Goal: Task Accomplishment & Management: Complete application form

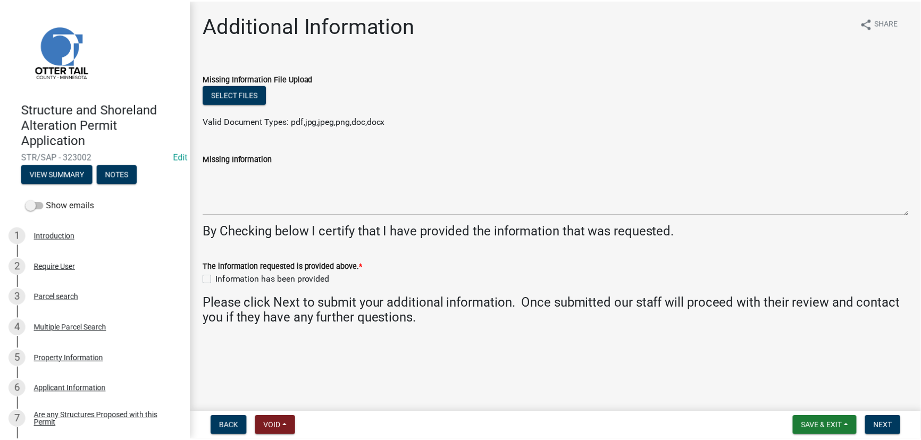
scroll to position [767, 0]
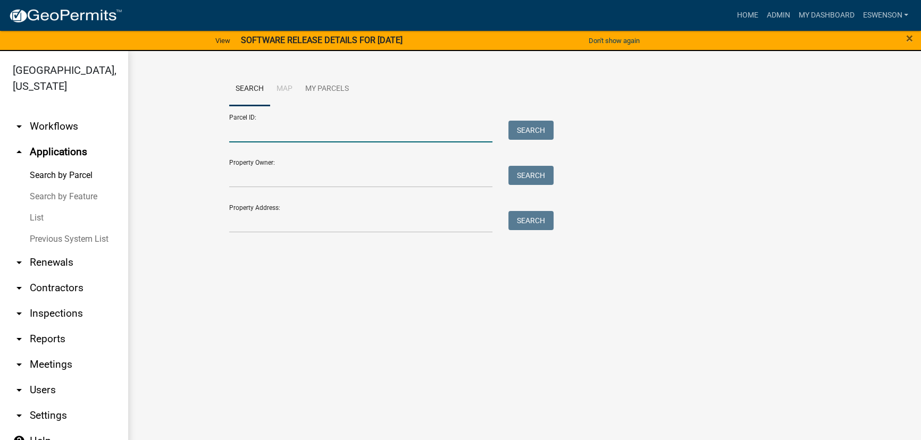
click at [301, 130] on input "Parcel ID:" at bounding box center [360, 132] width 263 height 22
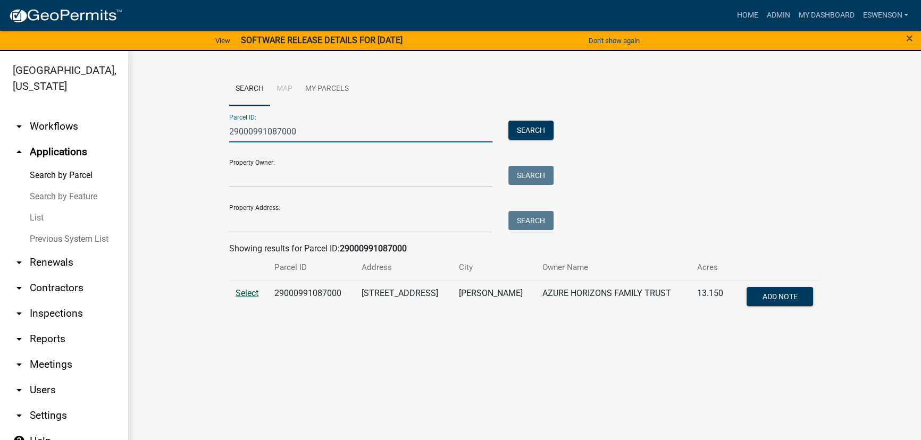
type input "29000991087000"
click at [255, 288] on span "Select" at bounding box center [247, 293] width 23 height 10
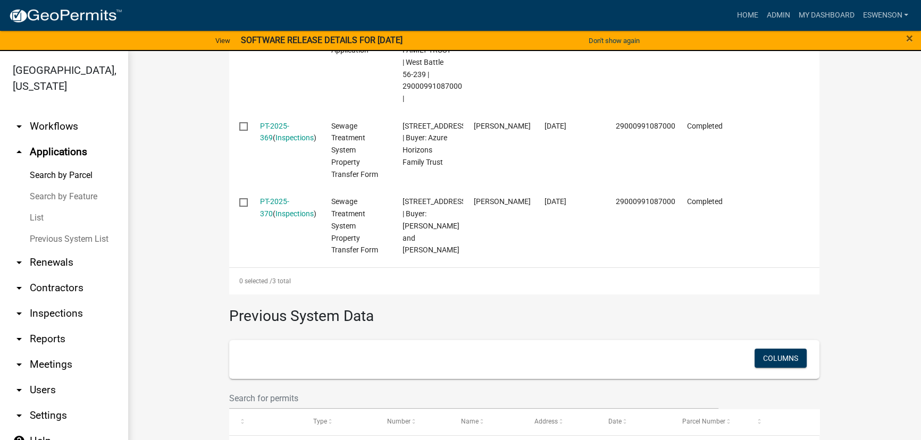
scroll to position [483, 0]
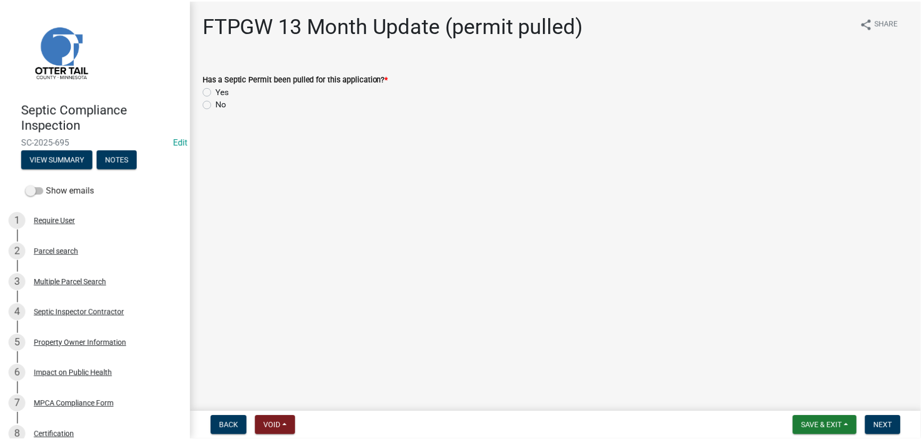
scroll to position [106, 0]
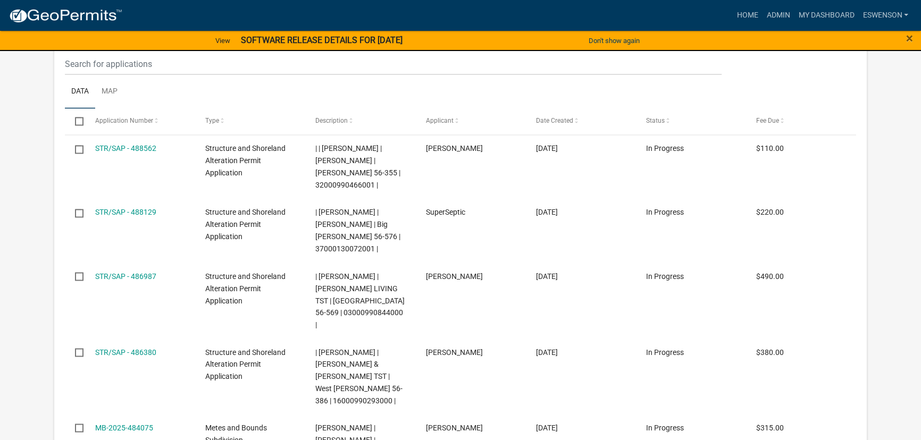
scroll to position [2404, 0]
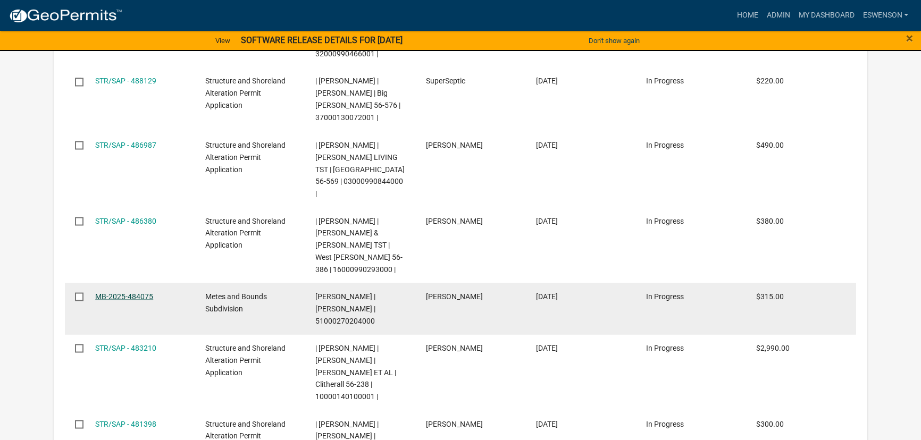
click at [112, 292] on link "MB-2025-484075" at bounding box center [124, 296] width 58 height 9
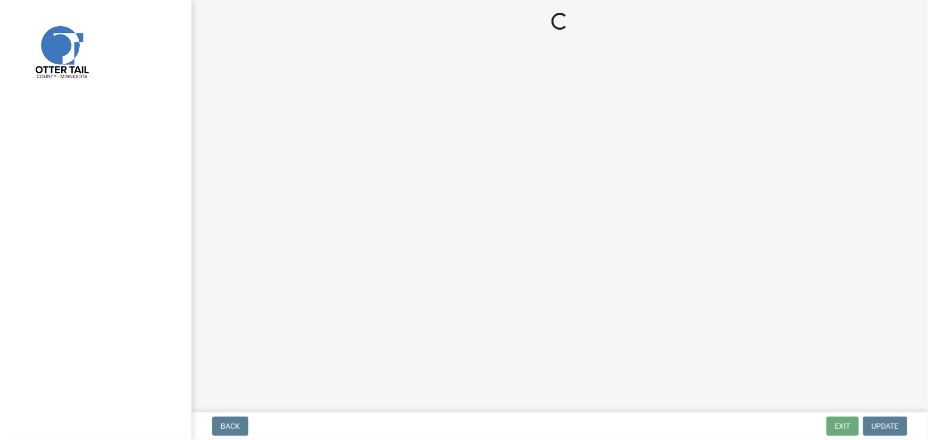
select select "3: 3"
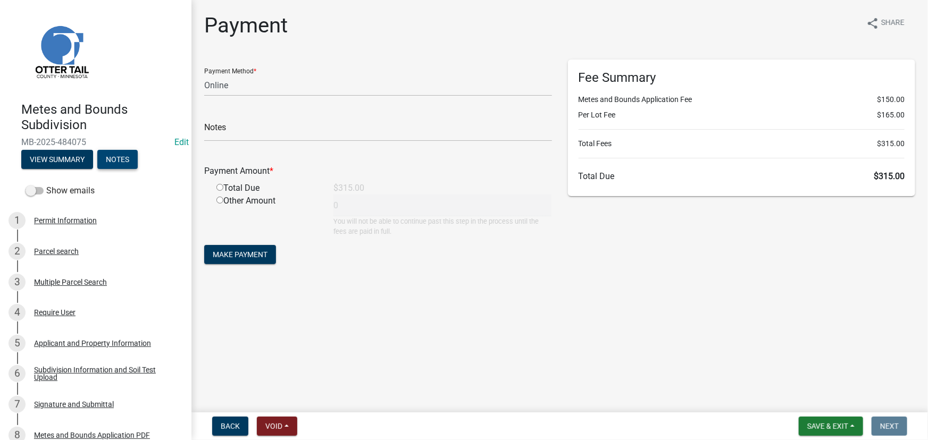
click at [111, 154] on button "Notes" at bounding box center [117, 159] width 40 height 19
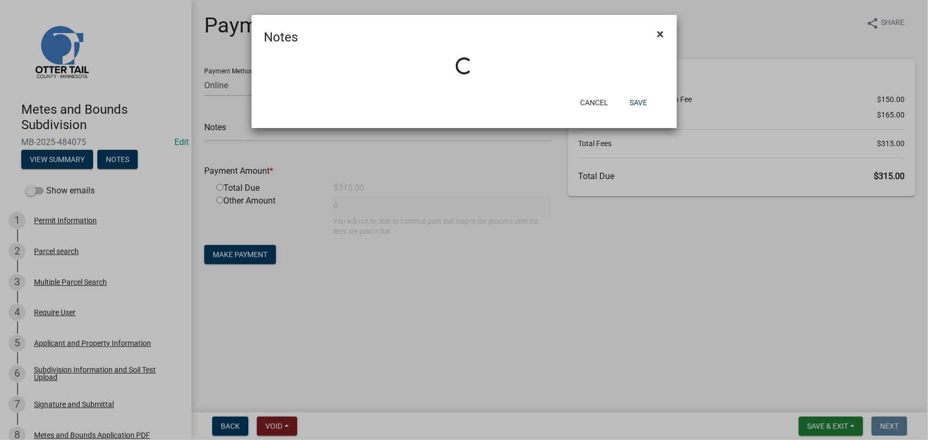
click at [655, 34] on button "×" at bounding box center [661, 34] width 24 height 30
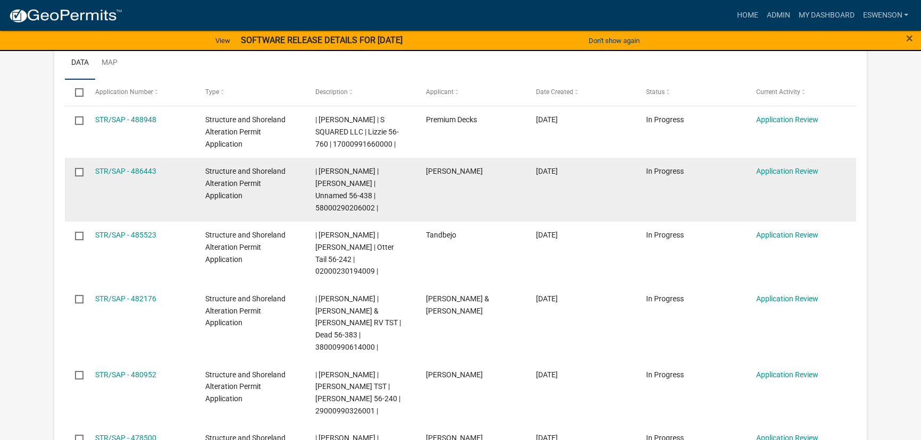
scroll to position [193, 0]
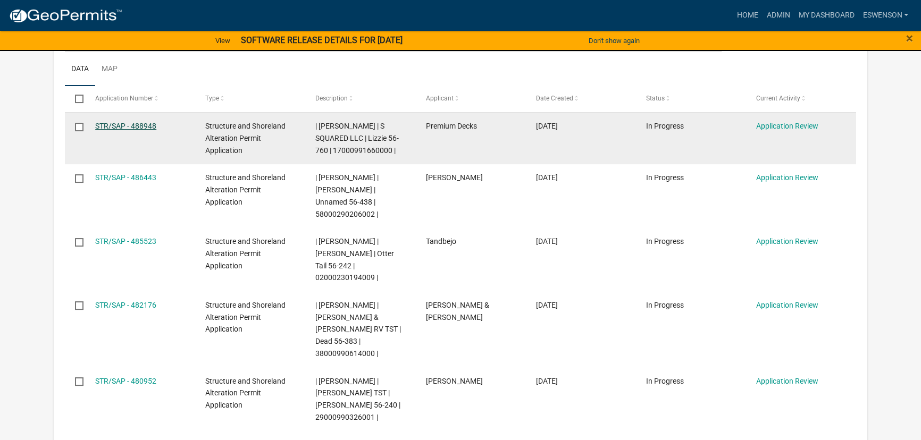
click at [131, 122] on link "STR/SAP - 488948" at bounding box center [125, 126] width 61 height 9
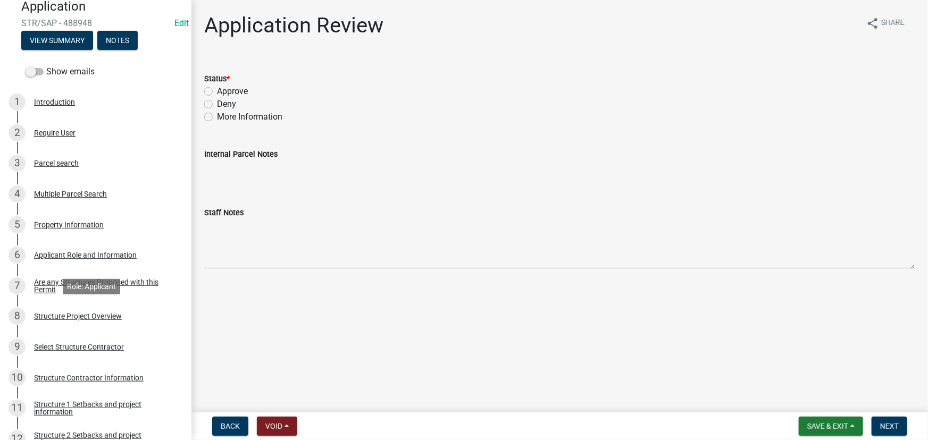
scroll to position [338, 0]
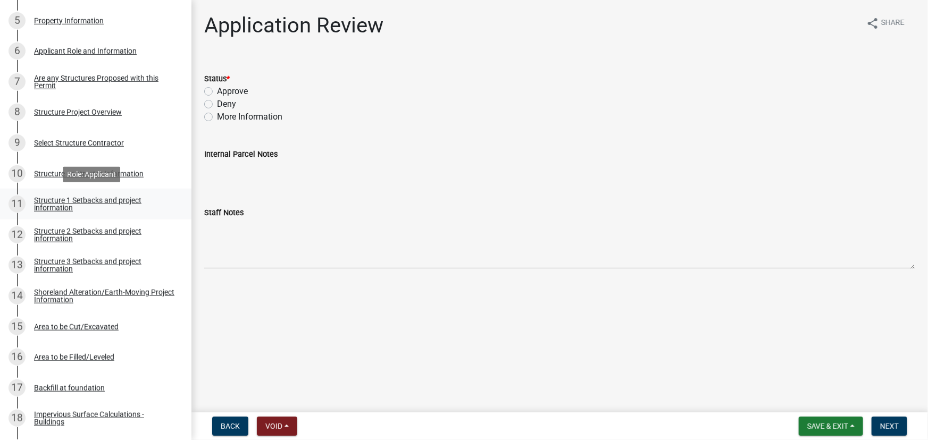
drag, startPoint x: 77, startPoint y: 198, endPoint x: 93, endPoint y: 211, distance: 20.0
click at [77, 198] on div "Structure 1 Setbacks and project information" at bounding box center [104, 204] width 140 height 15
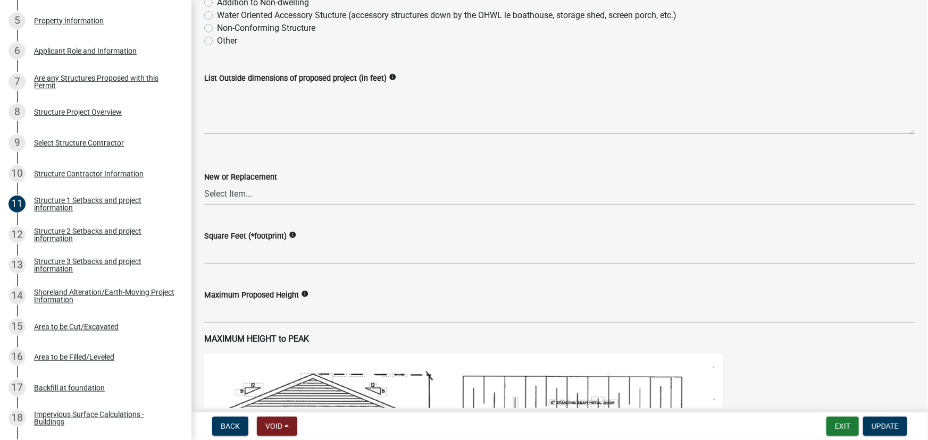
click at [200, 78] on div "List Outside dimensions of proposed project (in feet) info" at bounding box center [559, 96] width 727 height 78
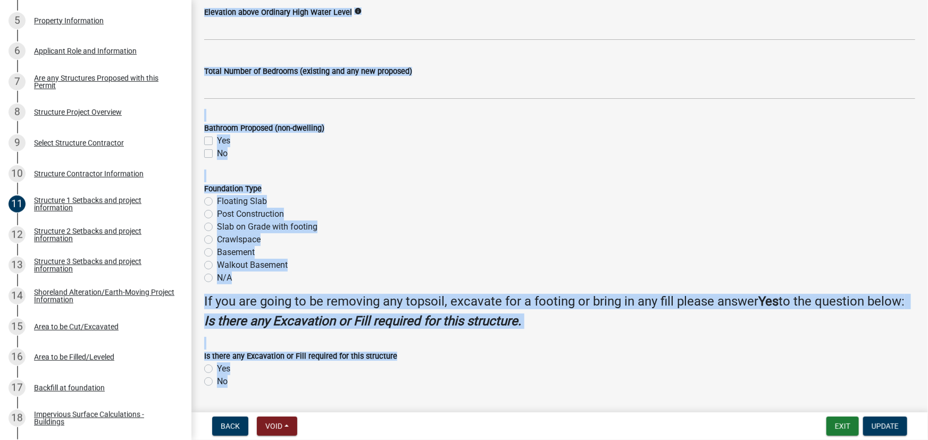
scroll to position [1279, 0]
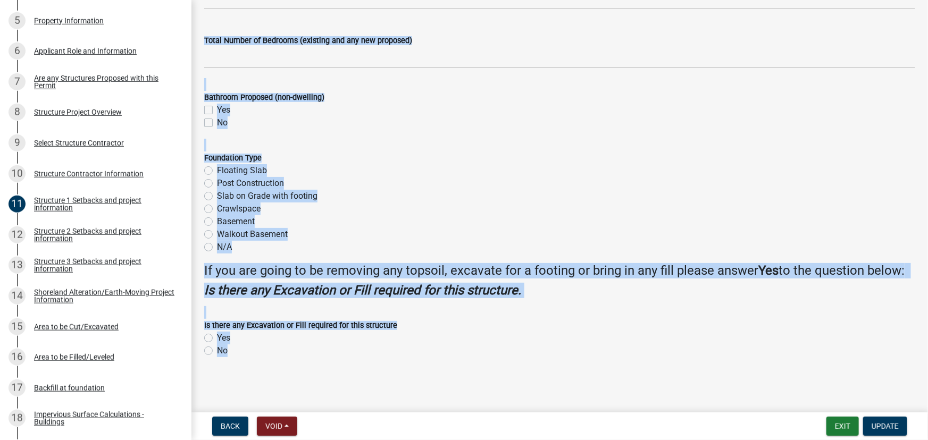
drag, startPoint x: 204, startPoint y: 79, endPoint x: 249, endPoint y: 264, distance: 190.6
copy wm-data-entity-input-list "List Outside dimensions of proposed project (in feet) info New or Replacement S…"
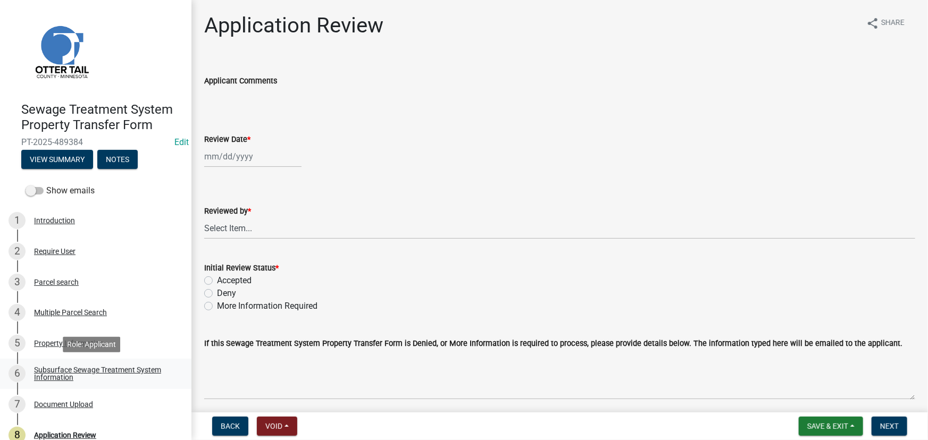
click at [77, 371] on div "Subsurface Sewage Treatment System Information" at bounding box center [104, 373] width 140 height 15
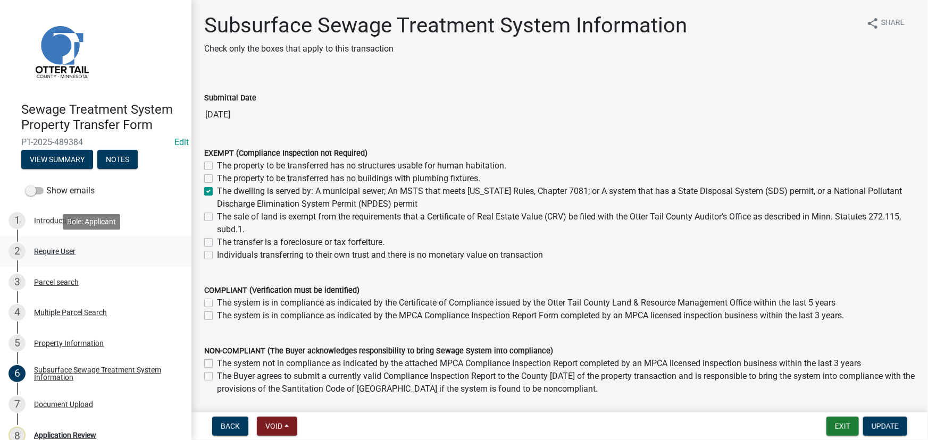
click at [60, 244] on div "2 Require User" at bounding box center [92, 251] width 166 height 17
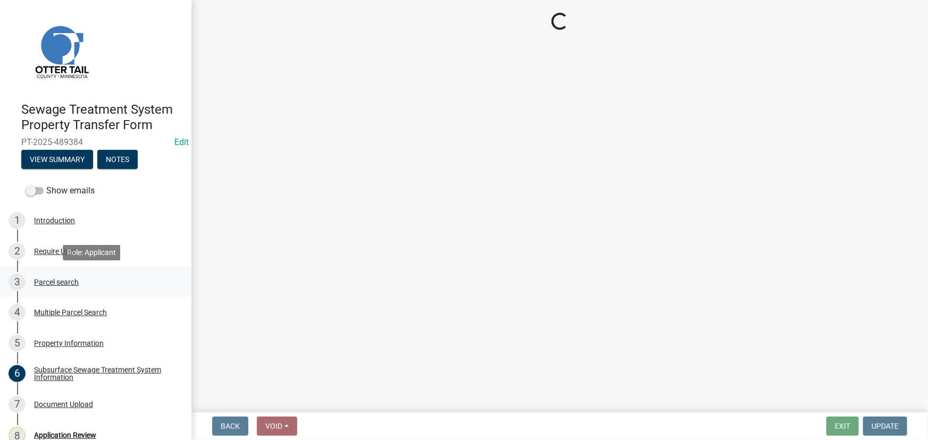
click at [53, 289] on div "3 Parcel search" at bounding box center [92, 282] width 166 height 17
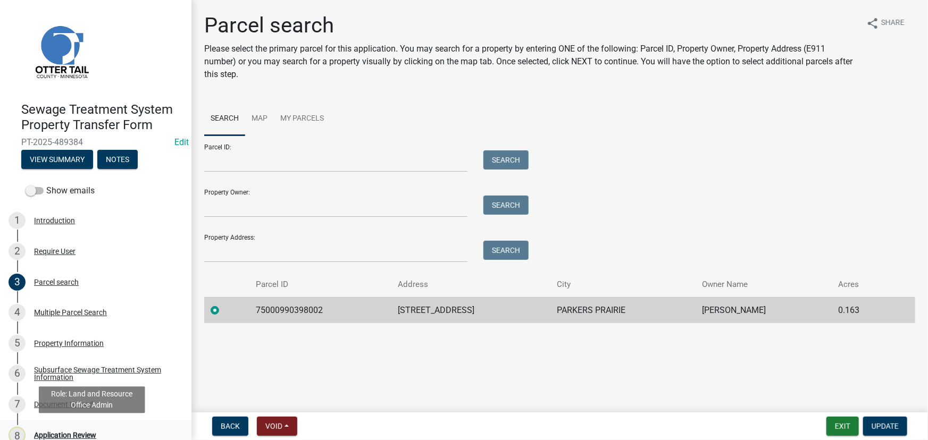
click at [102, 431] on div "8 Application Review" at bounding box center [92, 435] width 166 height 17
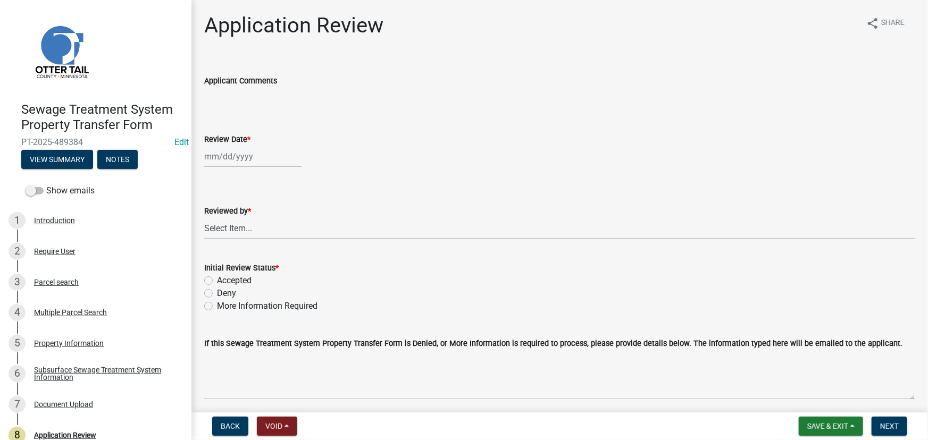
select select "10"
select select "2025"
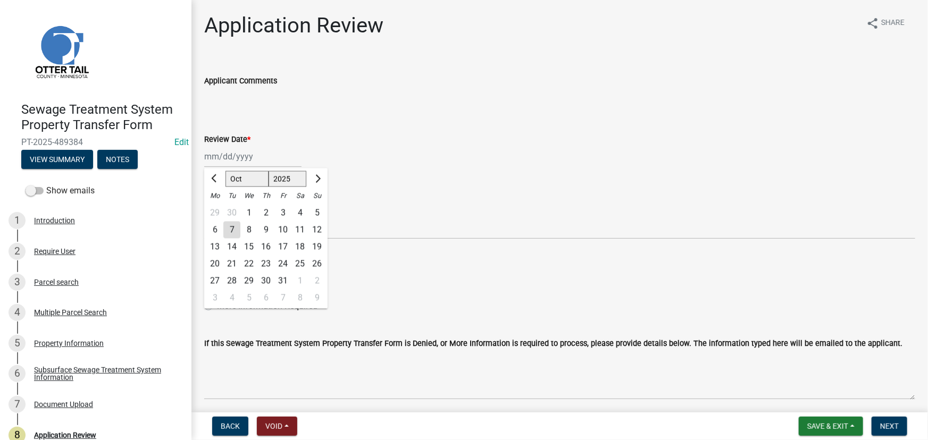
click at [239, 155] on div "Jan Feb Mar Apr May Jun Jul Aug Sep Oct Nov Dec 1525 1526 1527 1528 1529 1530 1…" at bounding box center [252, 157] width 97 height 22
click at [231, 226] on div "7" at bounding box center [231, 230] width 17 height 17
type input "[DATE]"
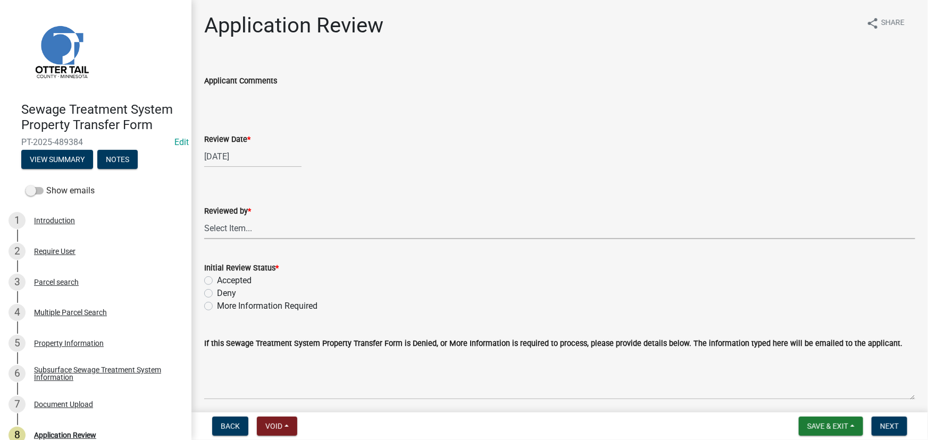
click at [231, 231] on select "Select Item... Alexis Newark Amy Busko Andrea Perales Brittany Tollefson Christ…" at bounding box center [559, 228] width 711 height 22
click at [204, 217] on select "Select Item... Alexis Newark Amy Busko Andrea Perales Brittany Tollefson Christ…" at bounding box center [559, 228] width 711 height 22
select select "190fd4c8-42ef-492b-a4a0-a0213555944c"
click at [238, 283] on label "Accepted" at bounding box center [234, 280] width 35 height 13
click at [224, 281] on input "Accepted" at bounding box center [220, 277] width 7 height 7
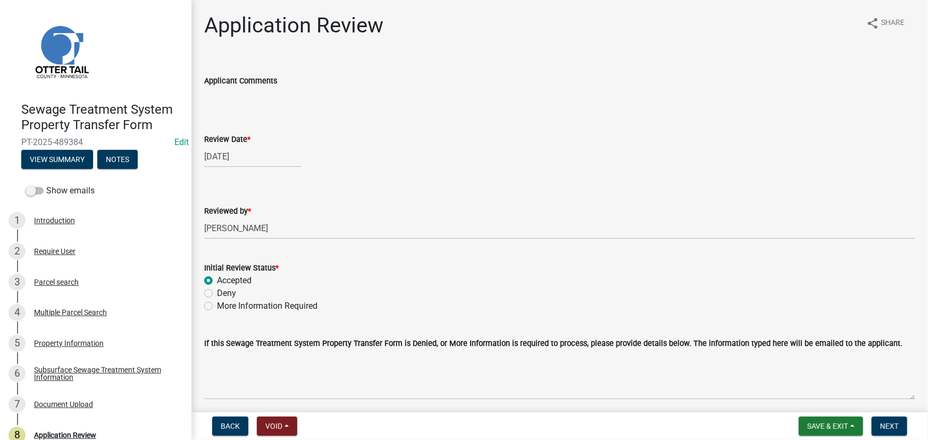
radio input "true"
click at [883, 425] on span "Next" at bounding box center [889, 426] width 19 height 9
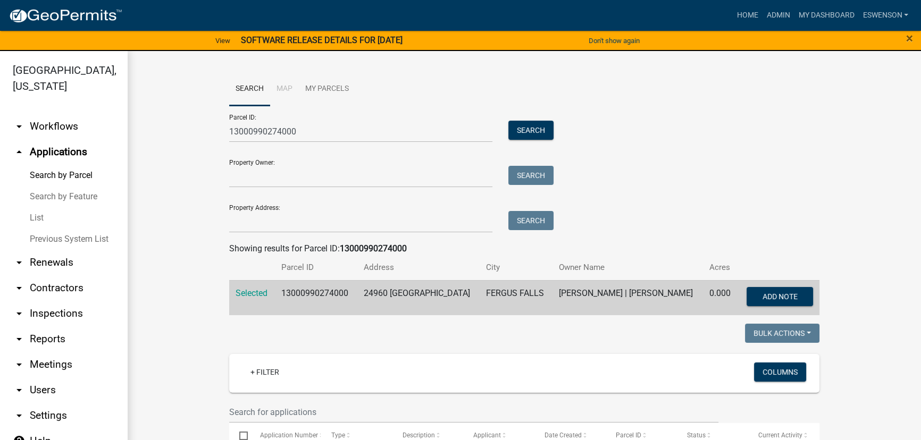
scroll to position [435, 0]
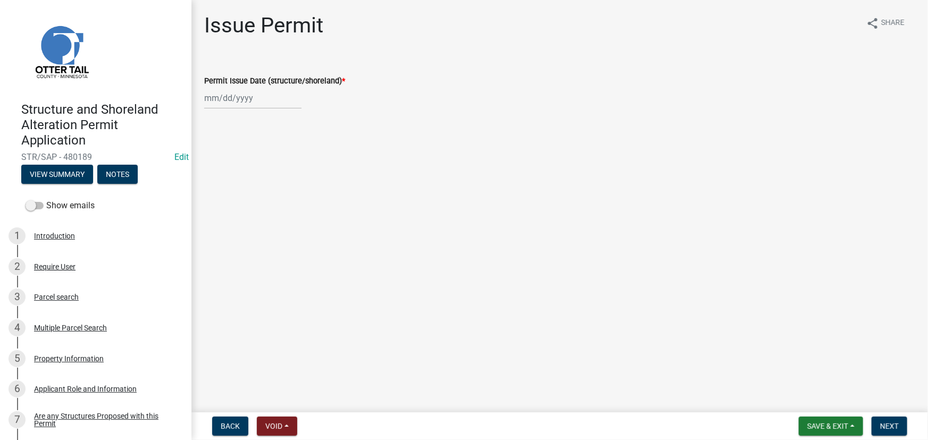
select select "10"
select select "2025"
click at [254, 100] on div "[PERSON_NAME] Feb Mar Apr [PERSON_NAME][DATE] Oct Nov [DATE] 1526 1527 1528 152…" at bounding box center [252, 98] width 97 height 22
click at [233, 174] on div "7" at bounding box center [231, 171] width 17 height 17
type input "[DATE]"
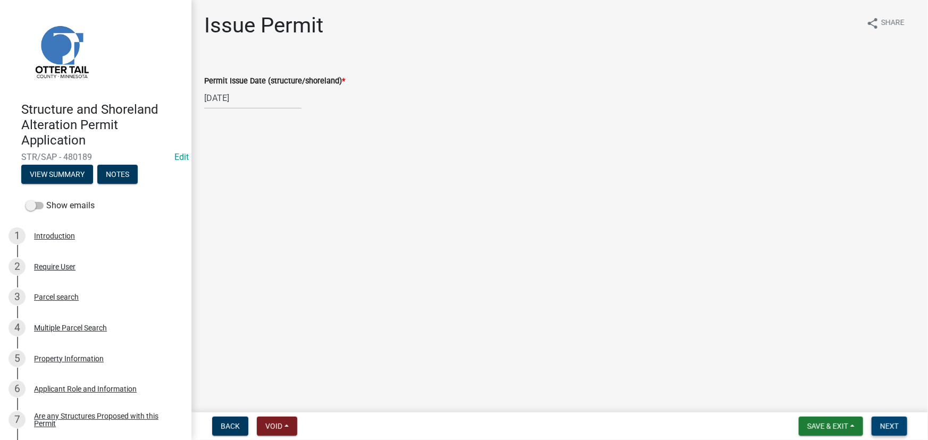
click at [879, 426] on button "Next" at bounding box center [890, 426] width 36 height 19
click at [897, 426] on span "Next" at bounding box center [889, 426] width 19 height 9
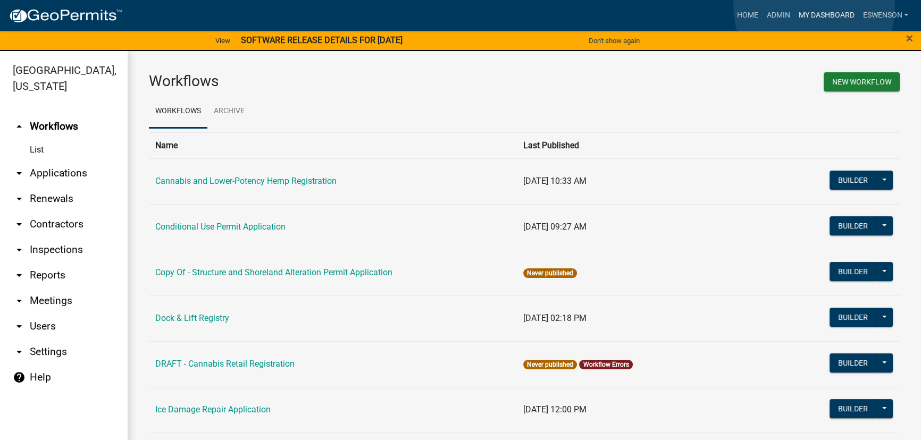
click at [814, 7] on link "My Dashboard" at bounding box center [826, 15] width 64 height 20
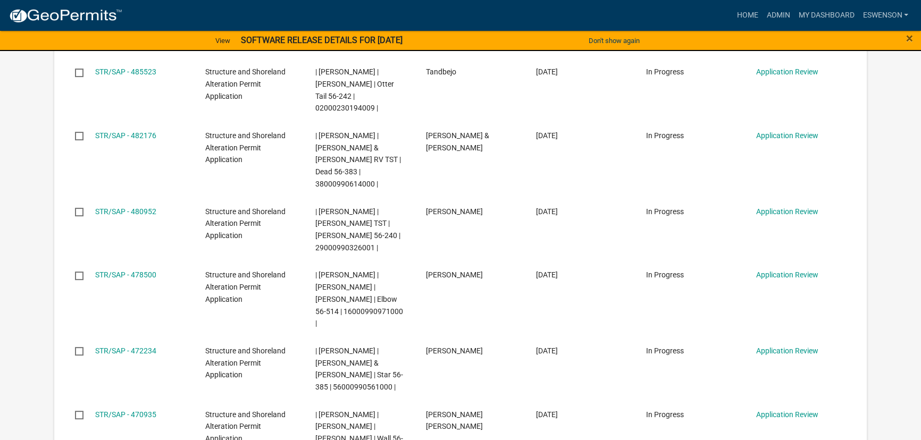
scroll to position [435, 0]
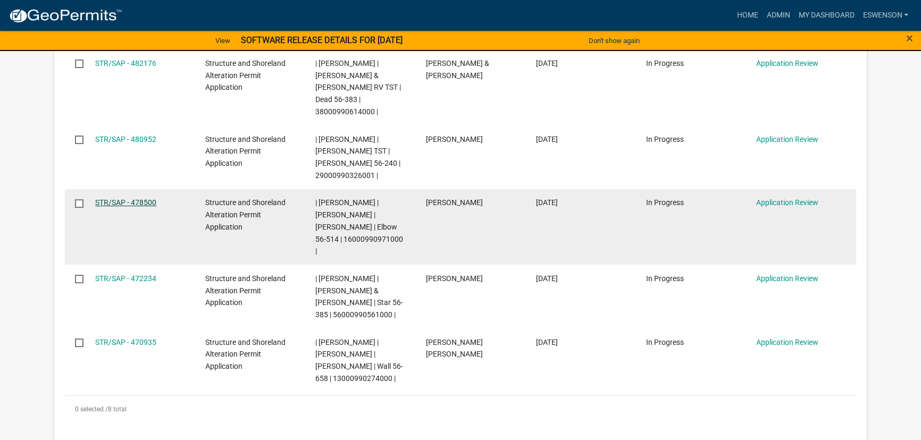
click at [140, 198] on link "STR/SAP - 478500" at bounding box center [125, 202] width 61 height 9
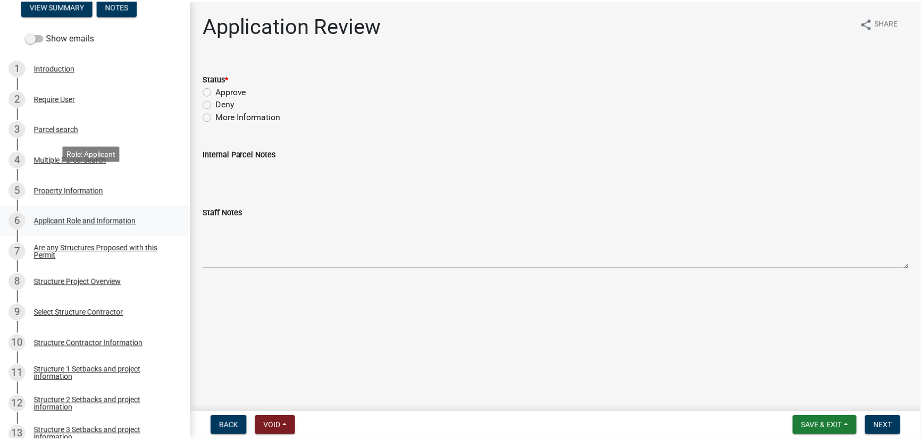
scroll to position [145, 0]
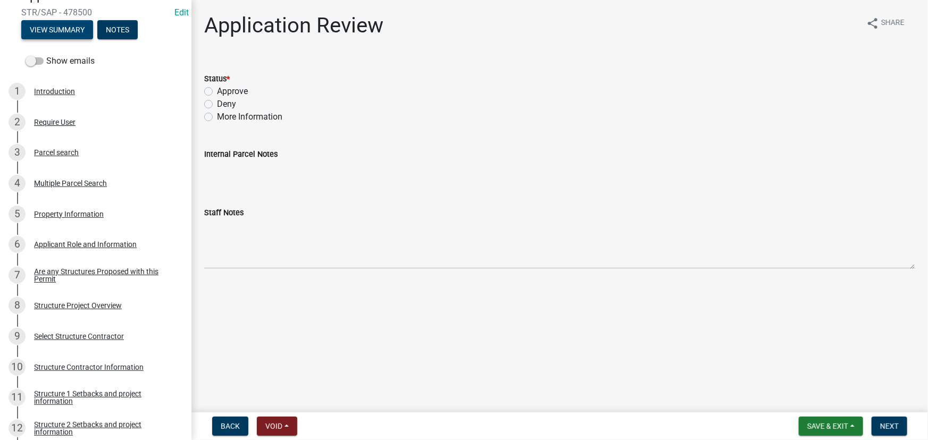
click at [58, 24] on button "View Summary" at bounding box center [57, 29] width 72 height 19
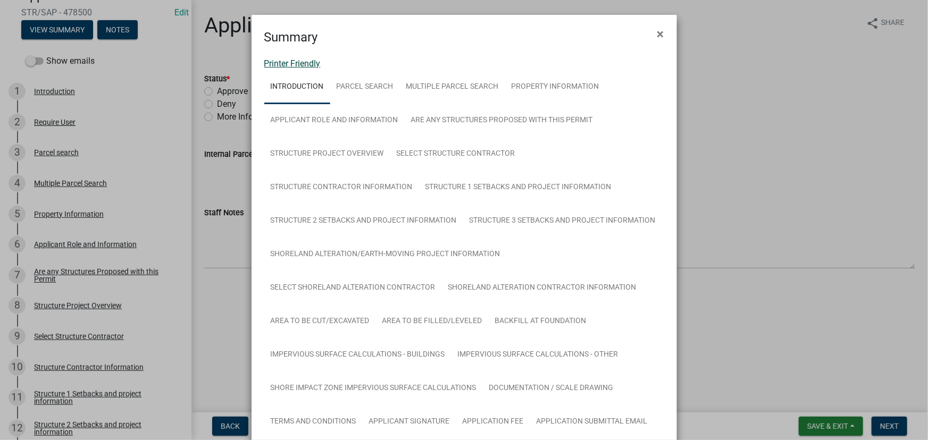
click at [303, 63] on link "Printer Friendly" at bounding box center [292, 63] width 56 height 10
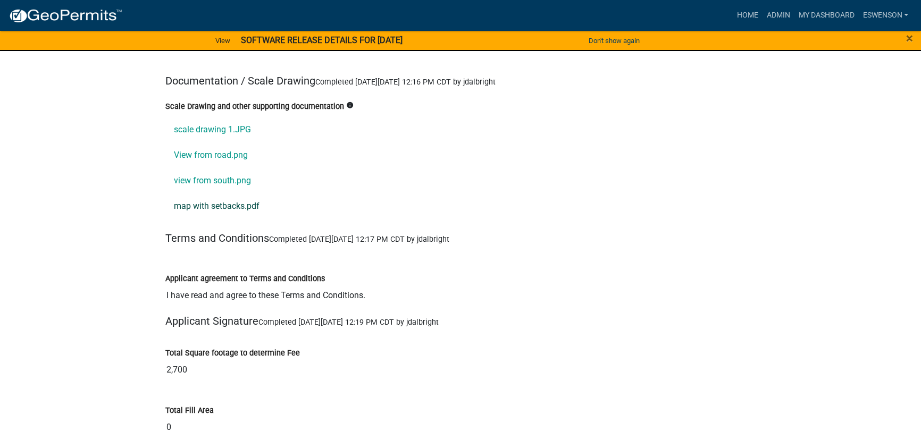
scroll to position [12616, 0]
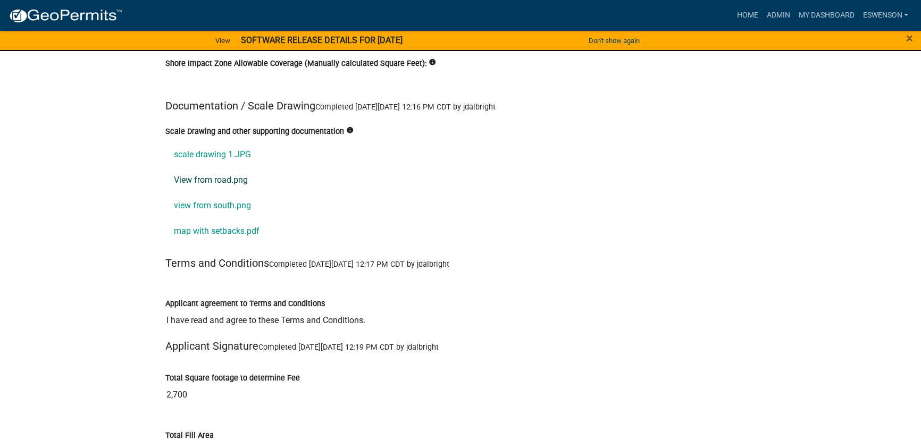
drag, startPoint x: 231, startPoint y: 123, endPoint x: 271, endPoint y: 153, distance: 49.7
click at [231, 141] on link "scale drawing 1.JPG" at bounding box center [460, 154] width 590 height 26
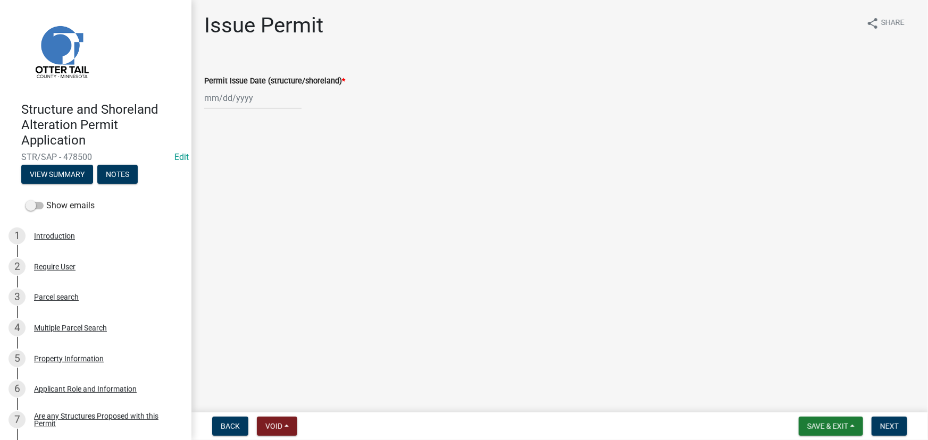
click at [267, 96] on div at bounding box center [252, 98] width 97 height 22
select select "10"
select select "2025"
click at [230, 173] on div "7" at bounding box center [231, 171] width 17 height 17
type input "[DATE]"
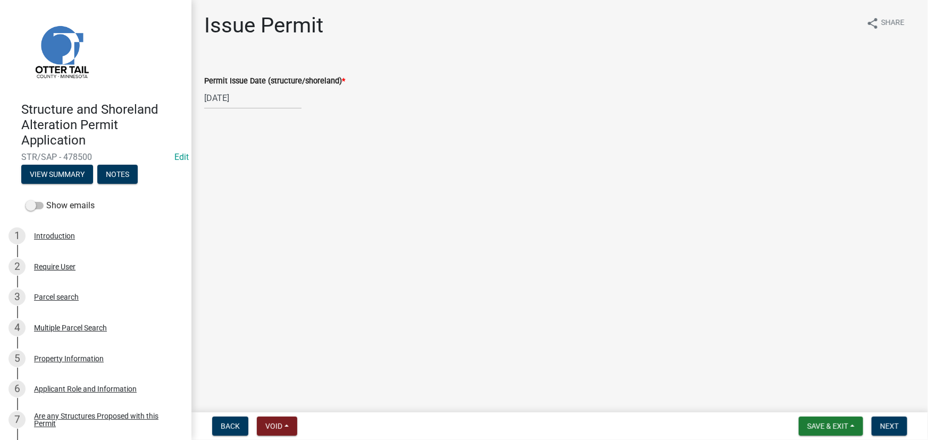
click at [892, 437] on nav "Back Void Withdraw Lock Expire Void Save & Exit Save Save & Exit Next" at bounding box center [559, 427] width 736 height 28
click at [892, 431] on button "Next" at bounding box center [890, 426] width 36 height 19
click at [883, 428] on span "Next" at bounding box center [889, 426] width 19 height 9
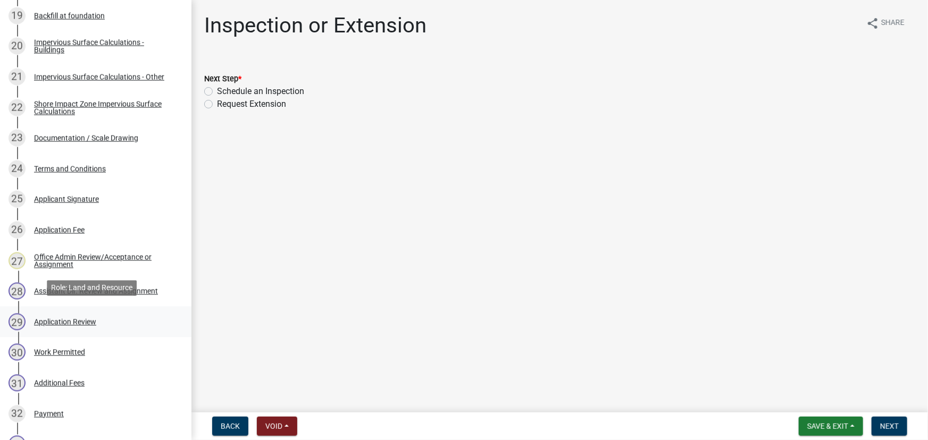
scroll to position [773, 0]
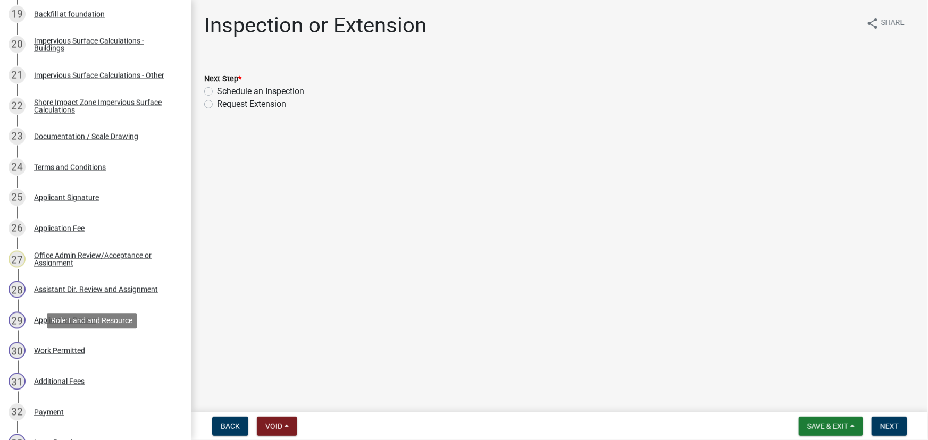
drag, startPoint x: 58, startPoint y: 350, endPoint x: 294, endPoint y: 388, distance: 239.1
click at [58, 350] on div "Work Permitted" at bounding box center [59, 350] width 51 height 7
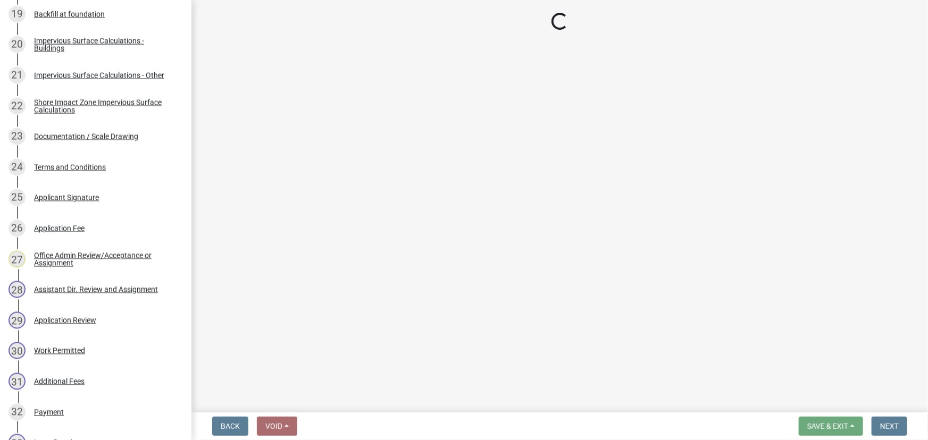
select select "4ffc802c-a91c-4807-8d38-a10afb9862f8"
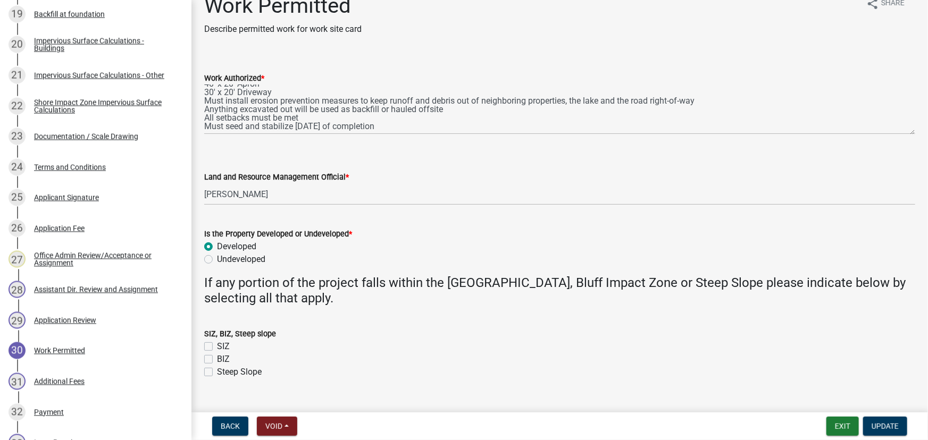
scroll to position [0, 0]
